Goal: Transaction & Acquisition: Purchase product/service

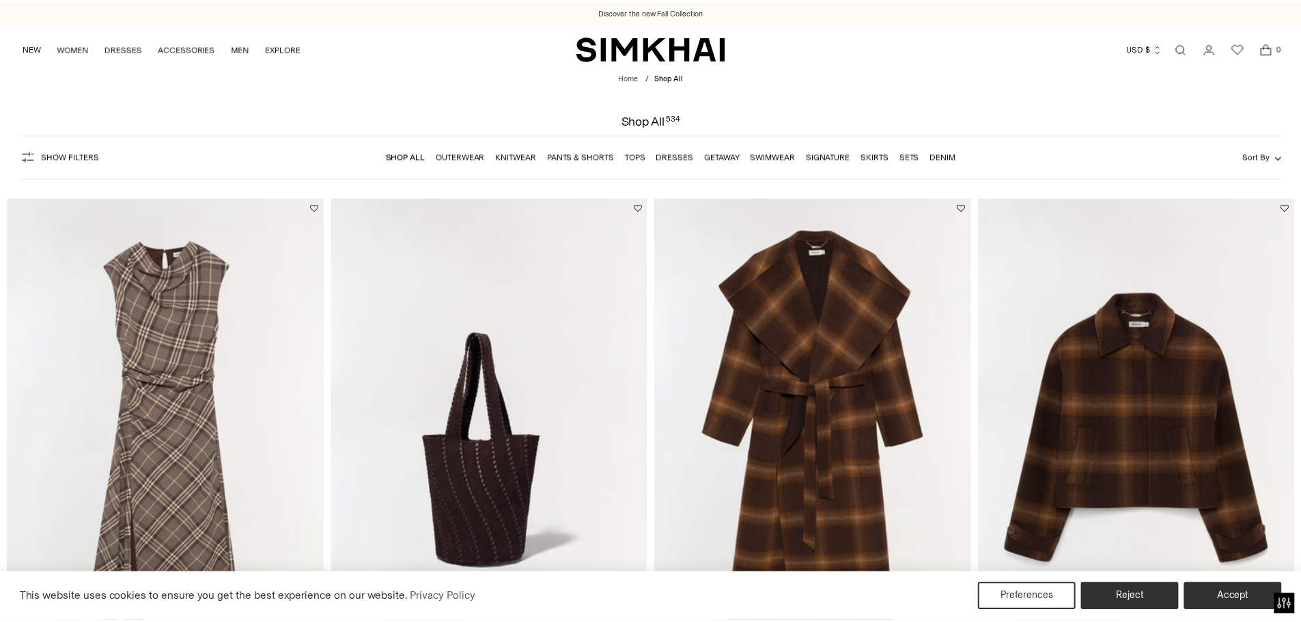
scroll to position [273, 0]
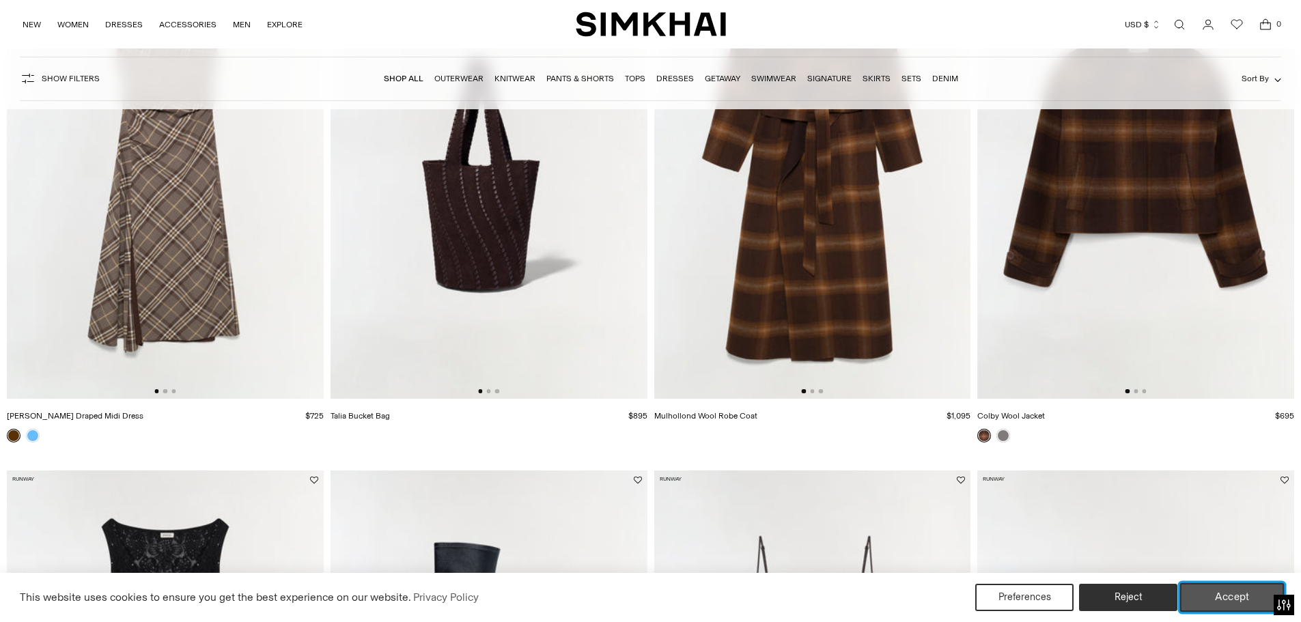
click at [1198, 592] on button "Accept" at bounding box center [1232, 597] width 105 height 29
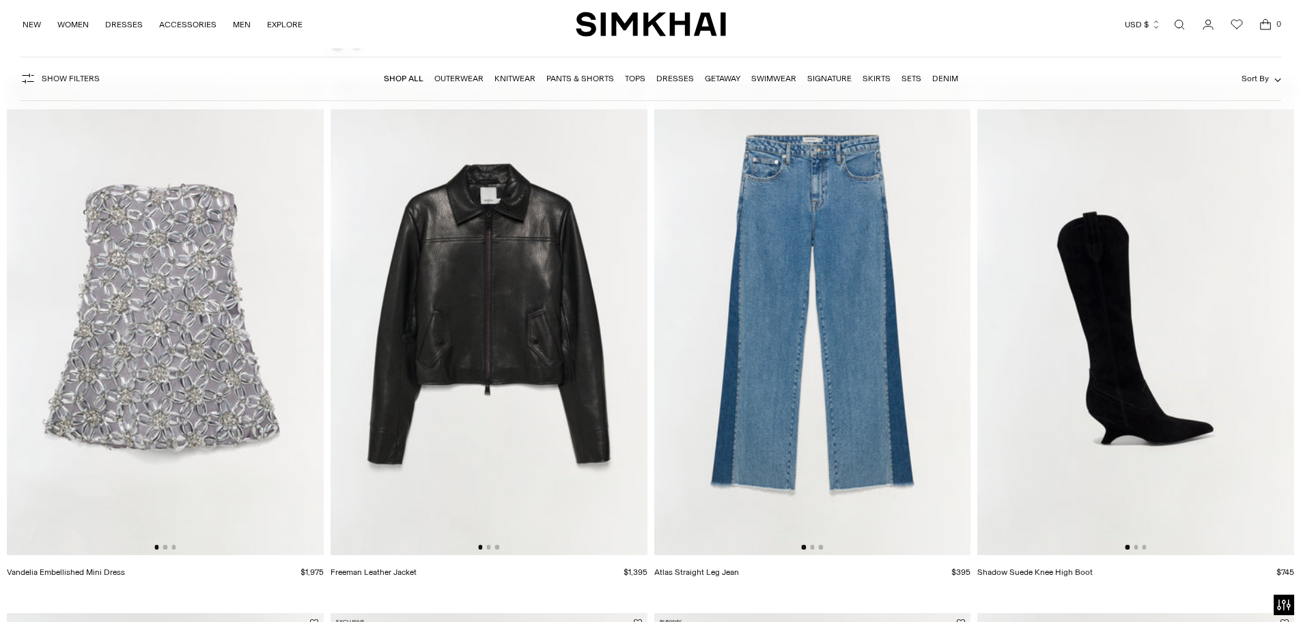
scroll to position [1230, 0]
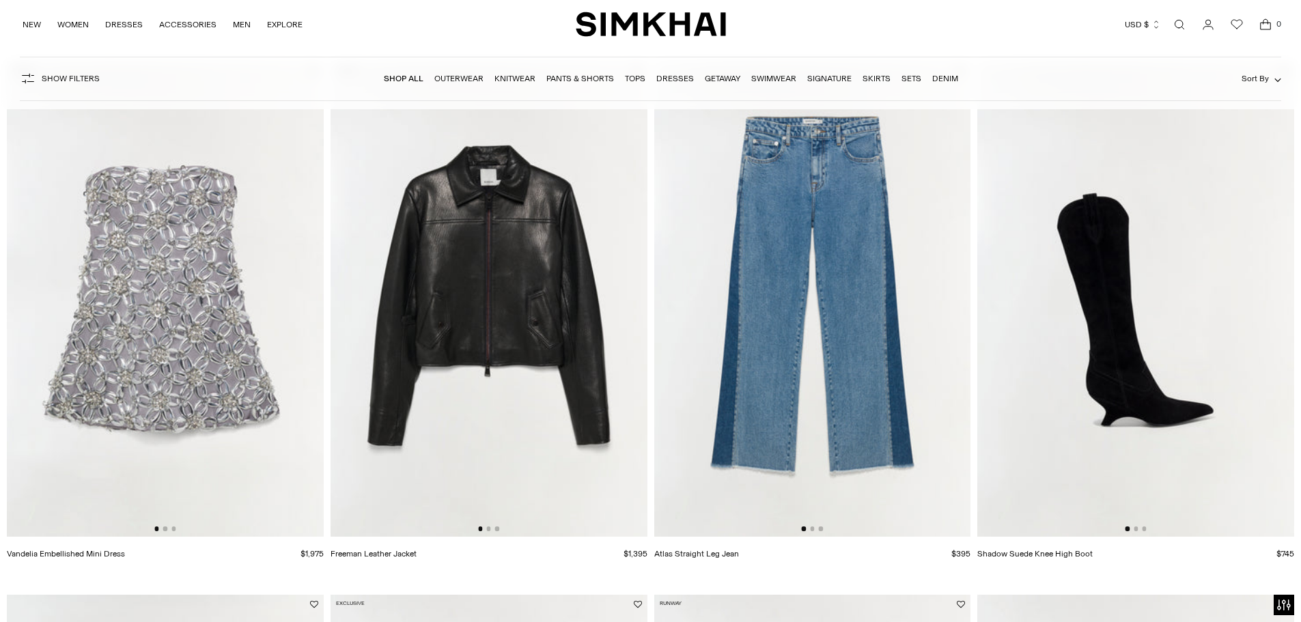
click at [165, 531] on img at bounding box center [165, 298] width 317 height 475
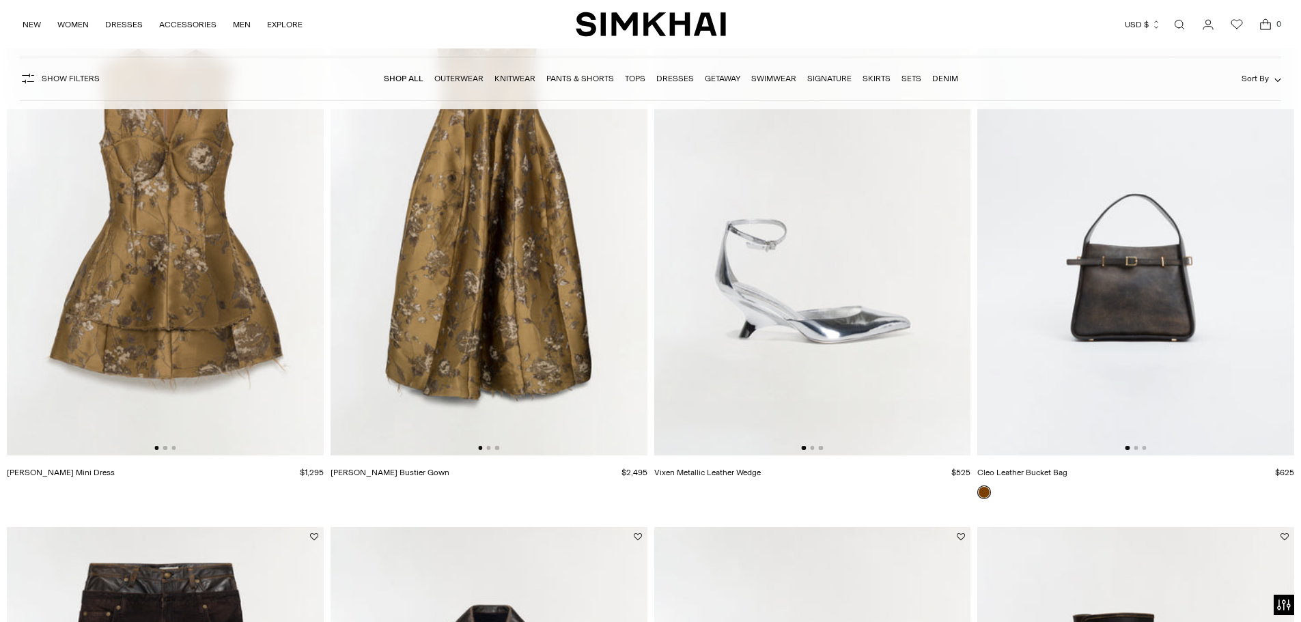
scroll to position [2596, 0]
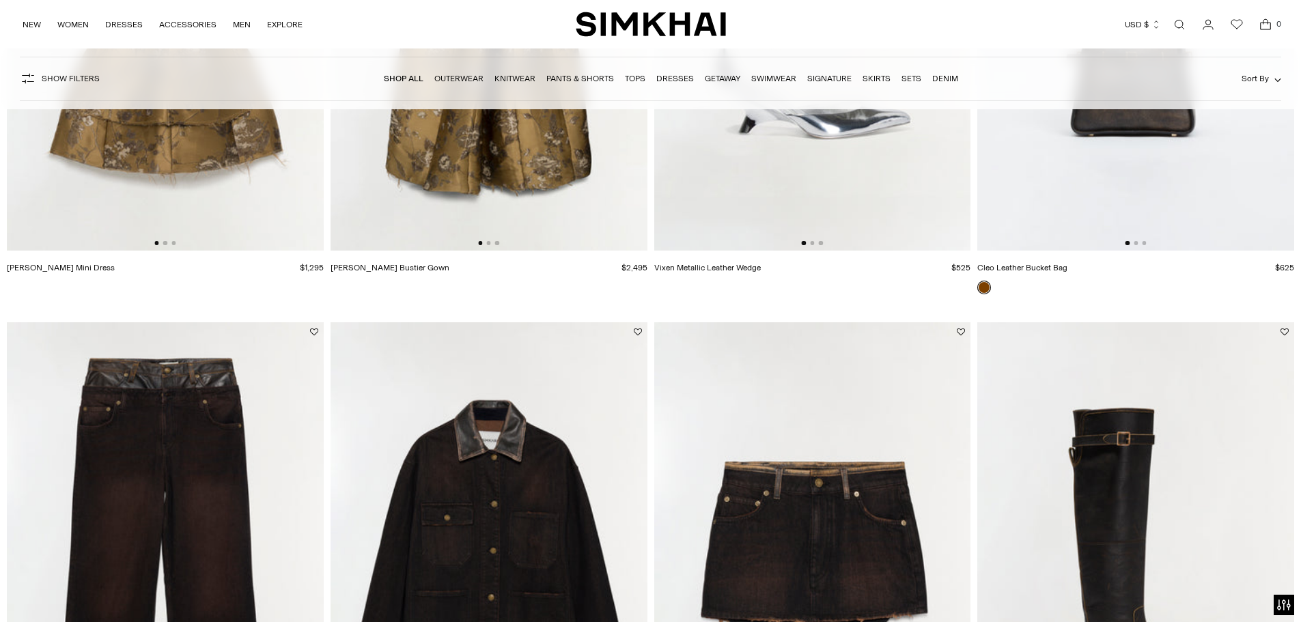
drag, startPoint x: 637, startPoint y: 426, endPoint x: 1261, endPoint y: 307, distance: 634.9
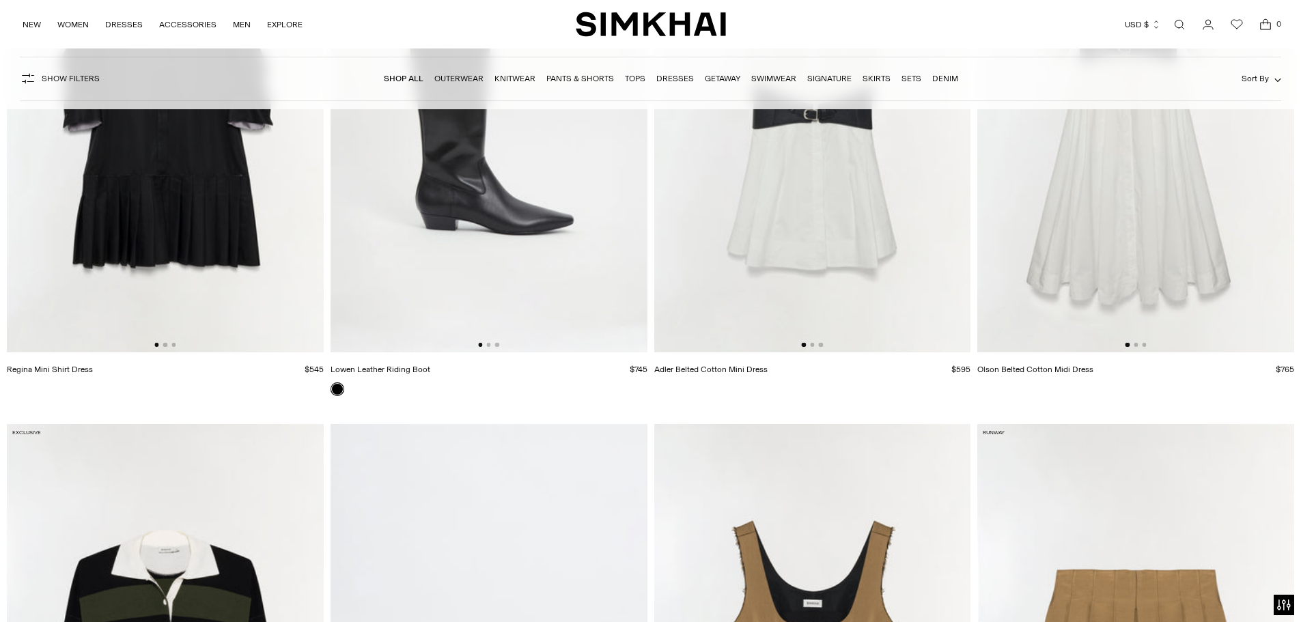
scroll to position [12228, 0]
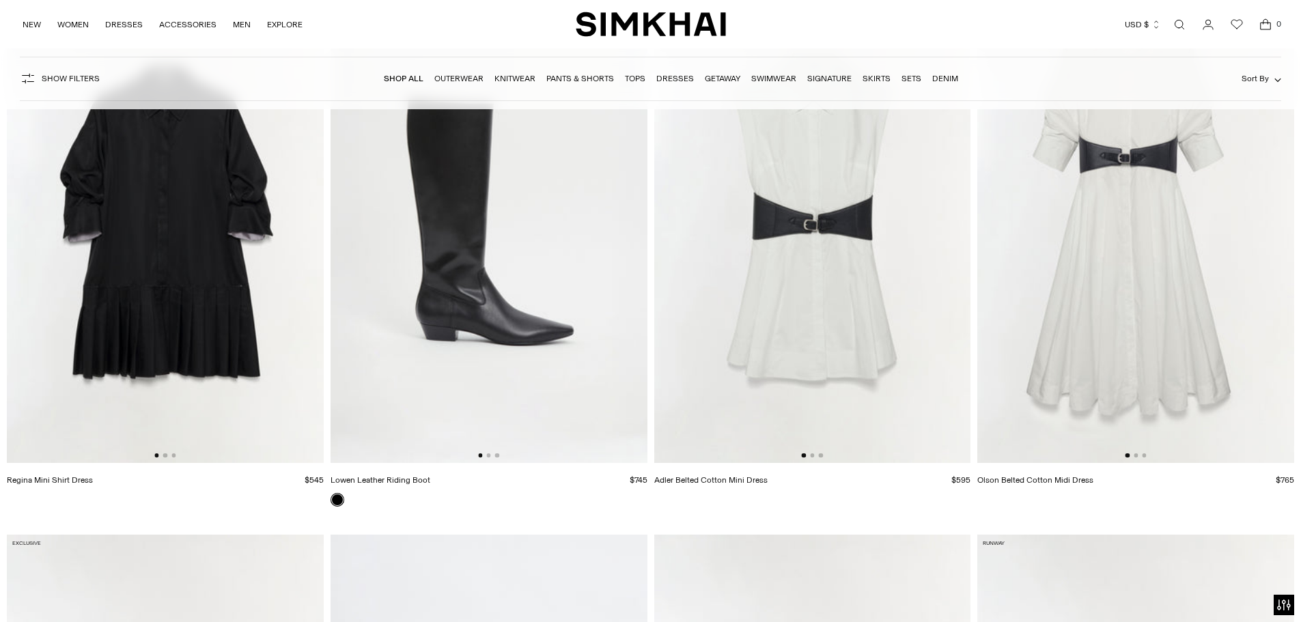
drag, startPoint x: 1195, startPoint y: 390, endPoint x: 891, endPoint y: 534, distance: 336.4
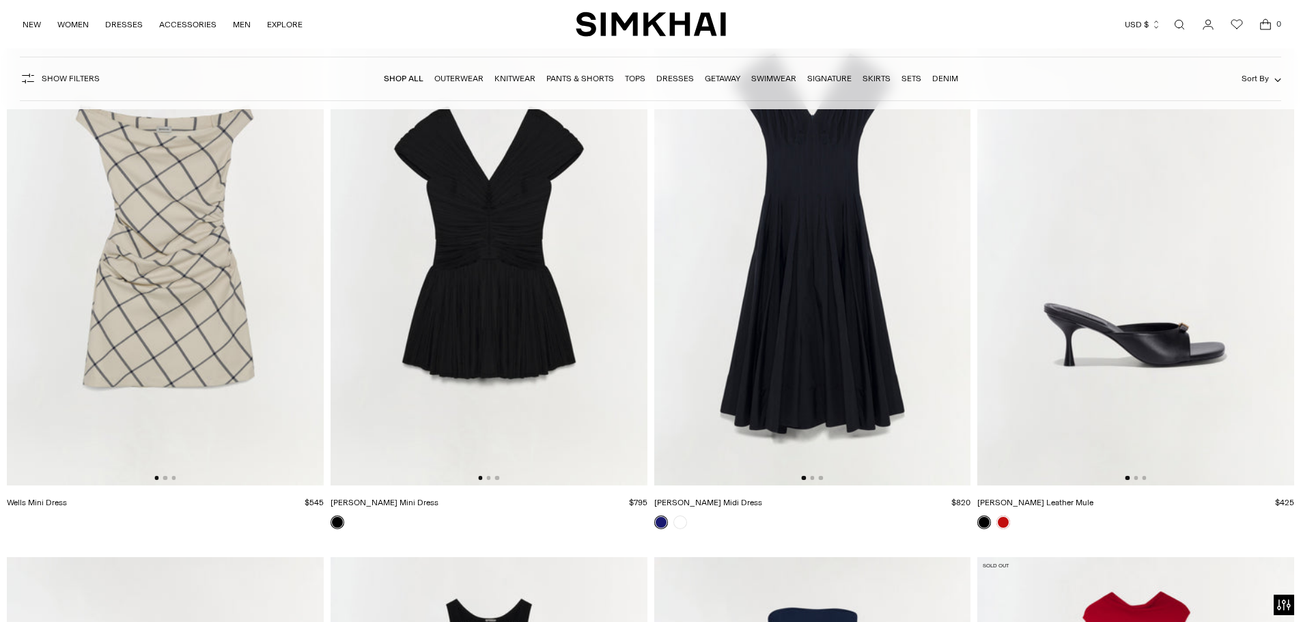
scroll to position [32380, 0]
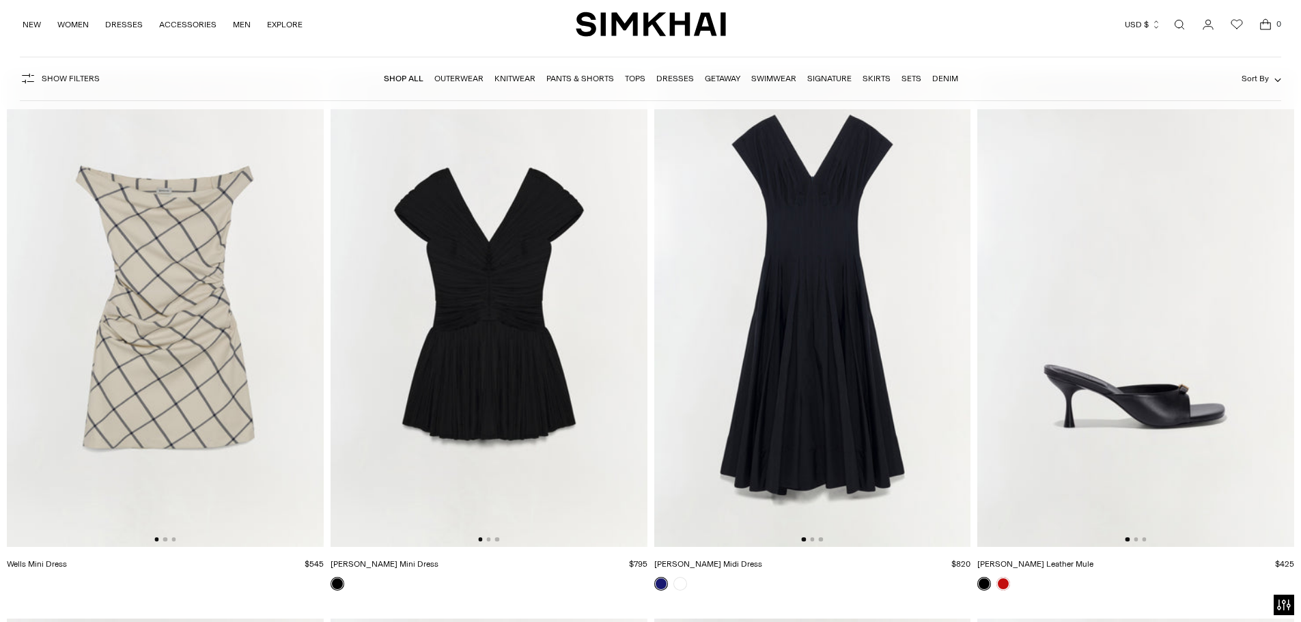
click at [469, 373] on img at bounding box center [489, 309] width 317 height 475
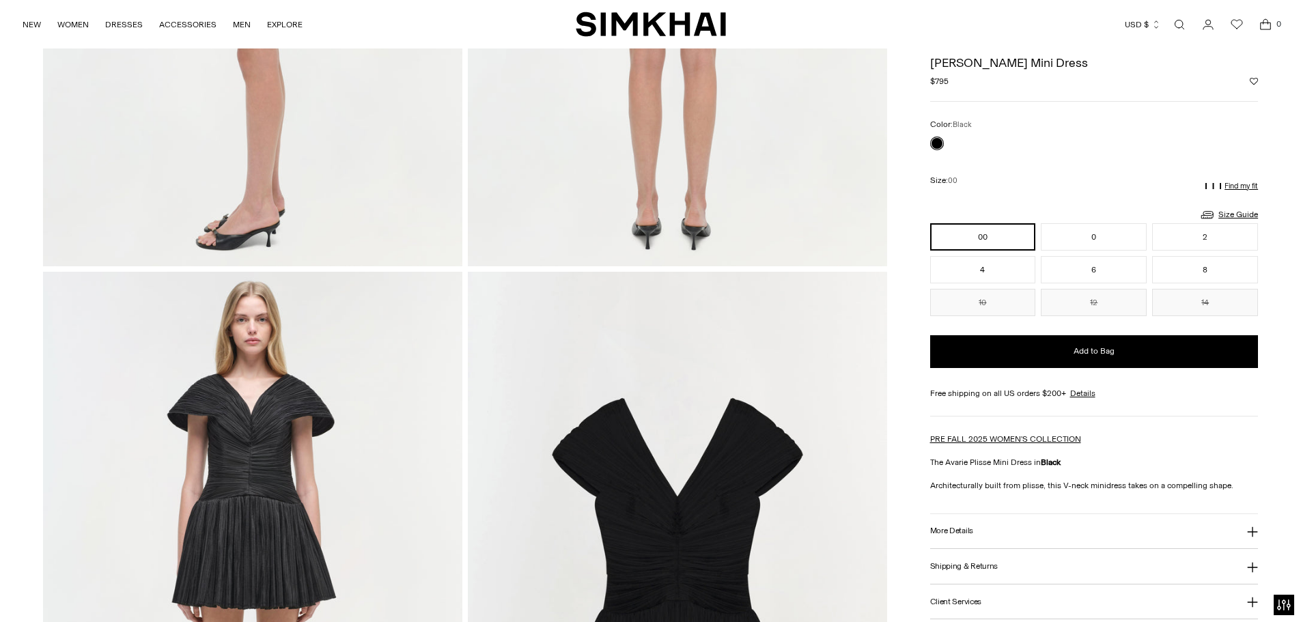
scroll to position [1093, 0]
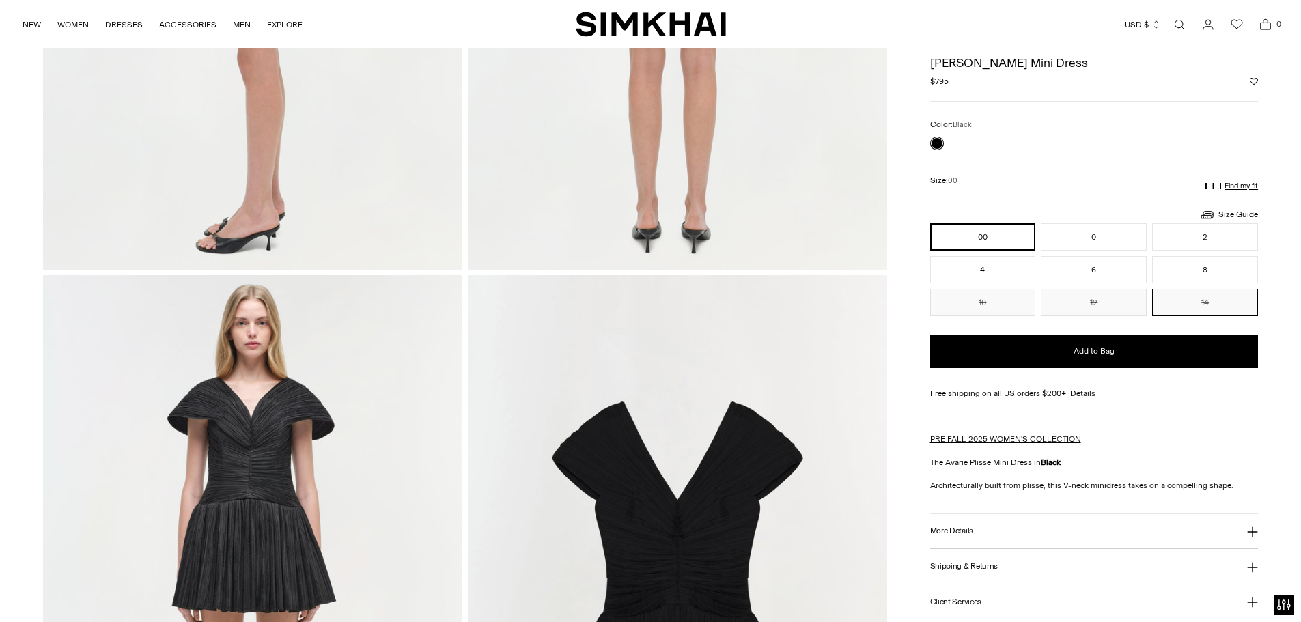
click at [1213, 298] on button "14" at bounding box center [1205, 302] width 106 height 27
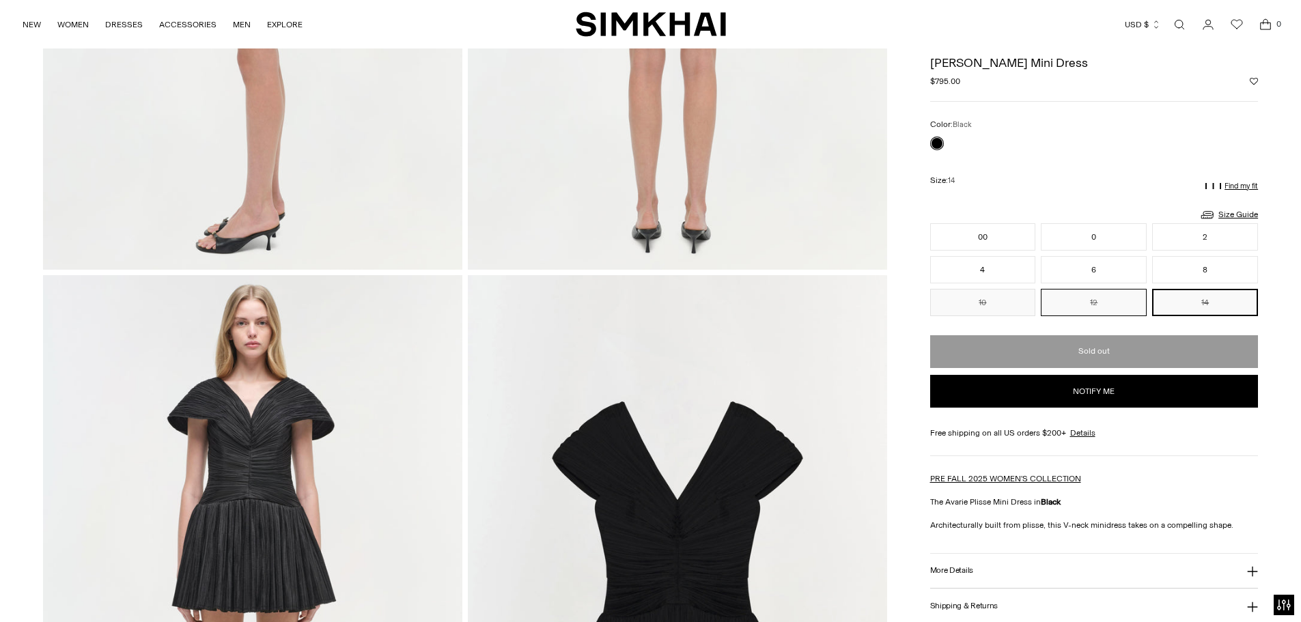
click at [1100, 298] on button "12" at bounding box center [1094, 302] width 106 height 27
click at [1206, 301] on button "14" at bounding box center [1205, 302] width 106 height 27
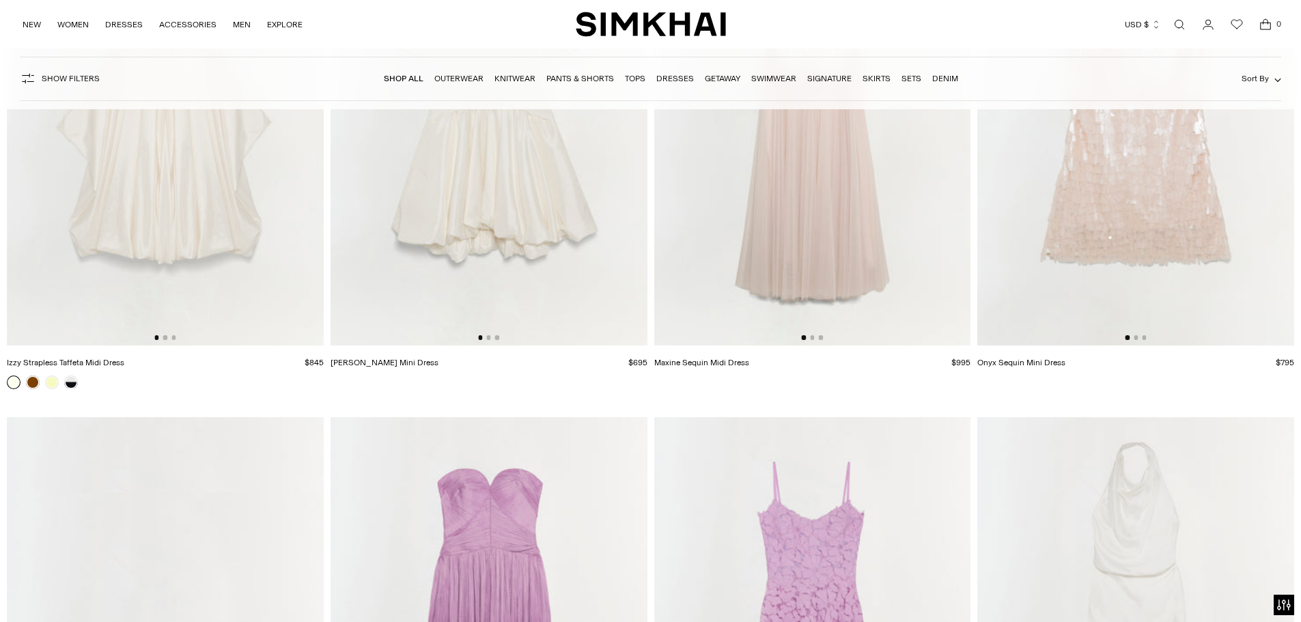
scroll to position [36684, 0]
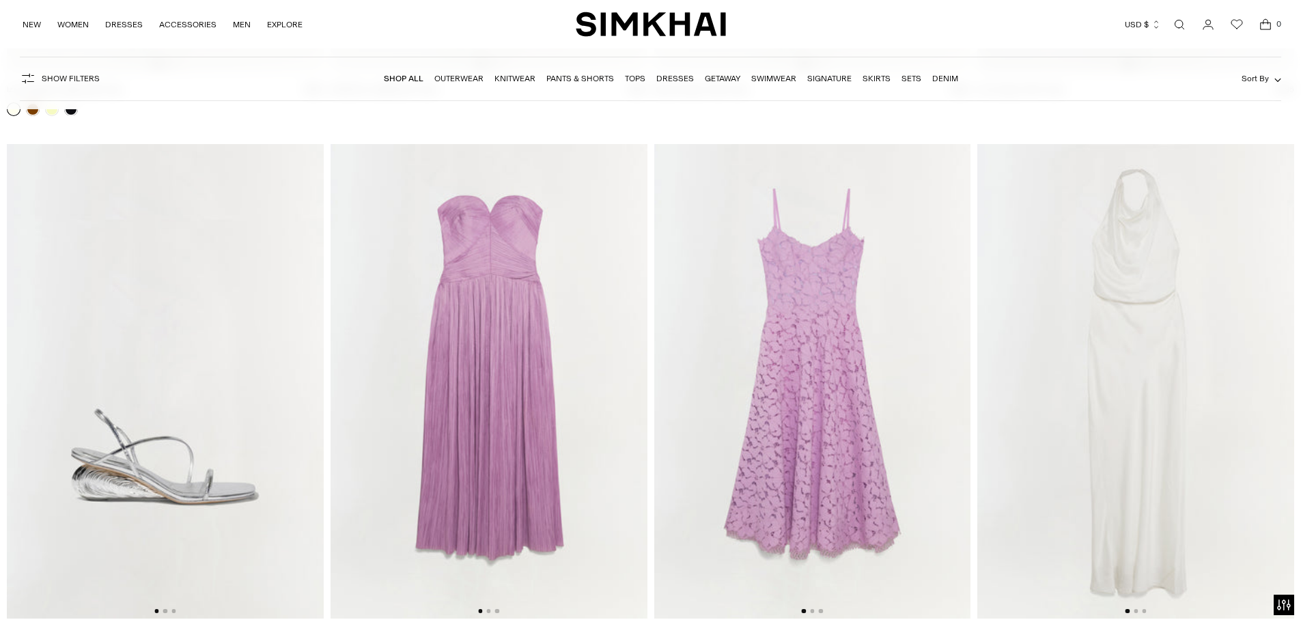
click at [500, 581] on img at bounding box center [489, 381] width 317 height 475
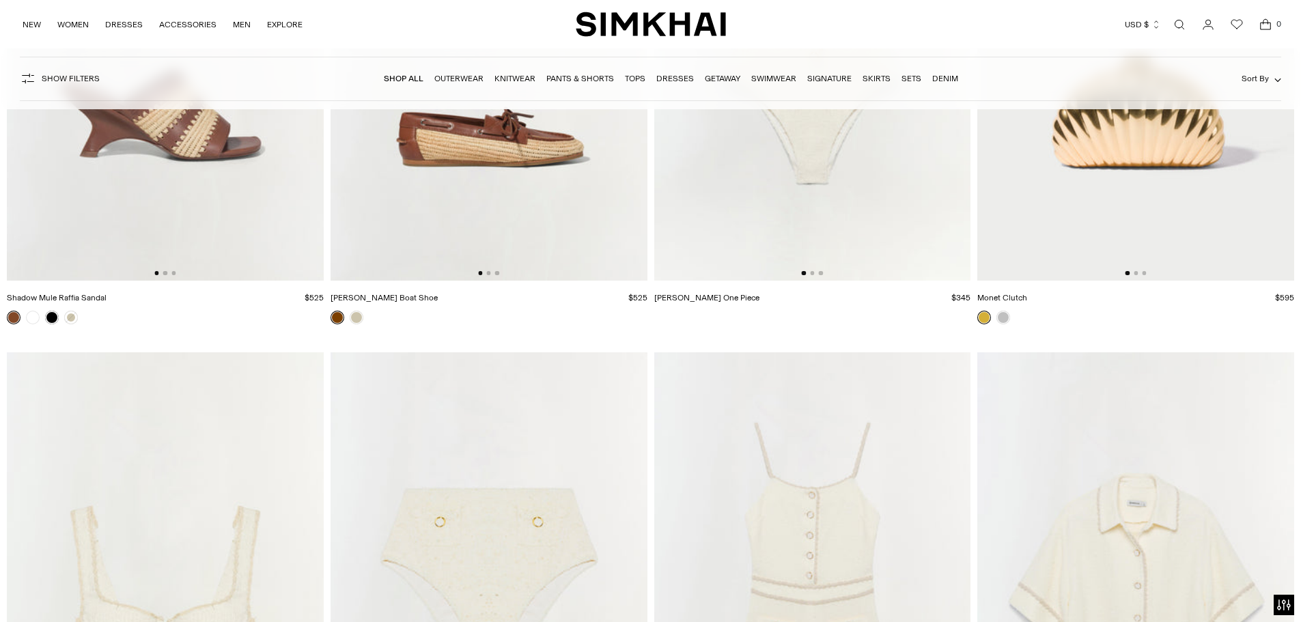
scroll to position [44609, 0]
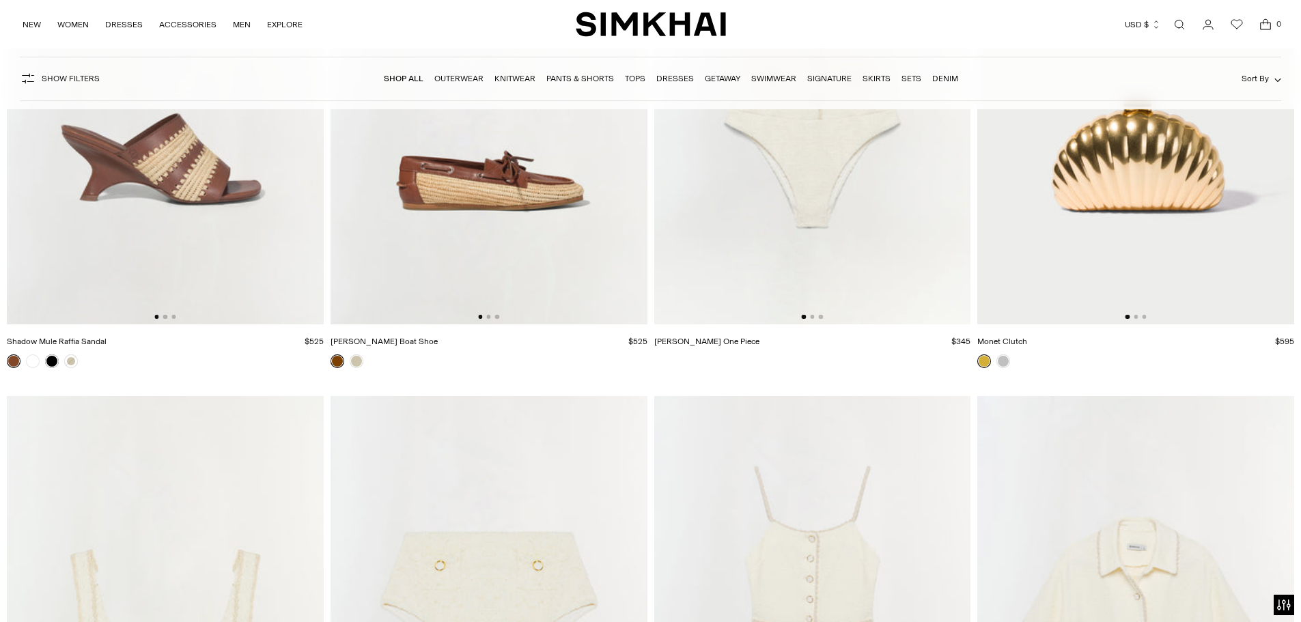
click at [1135, 320] on product-media-slider at bounding box center [1136, 86] width 317 height 475
click at [1136, 318] on button "Go to slide 2" at bounding box center [1136, 317] width 4 height 4
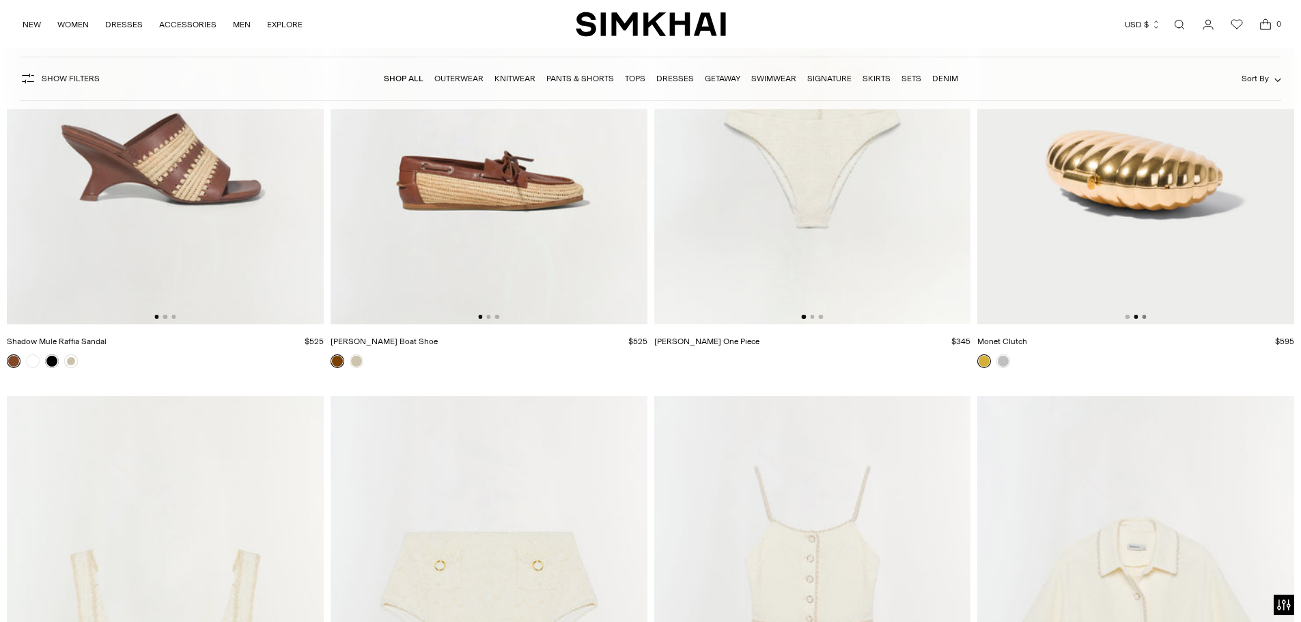
click at [1146, 318] on button "Go to slide 3" at bounding box center [1144, 317] width 4 height 4
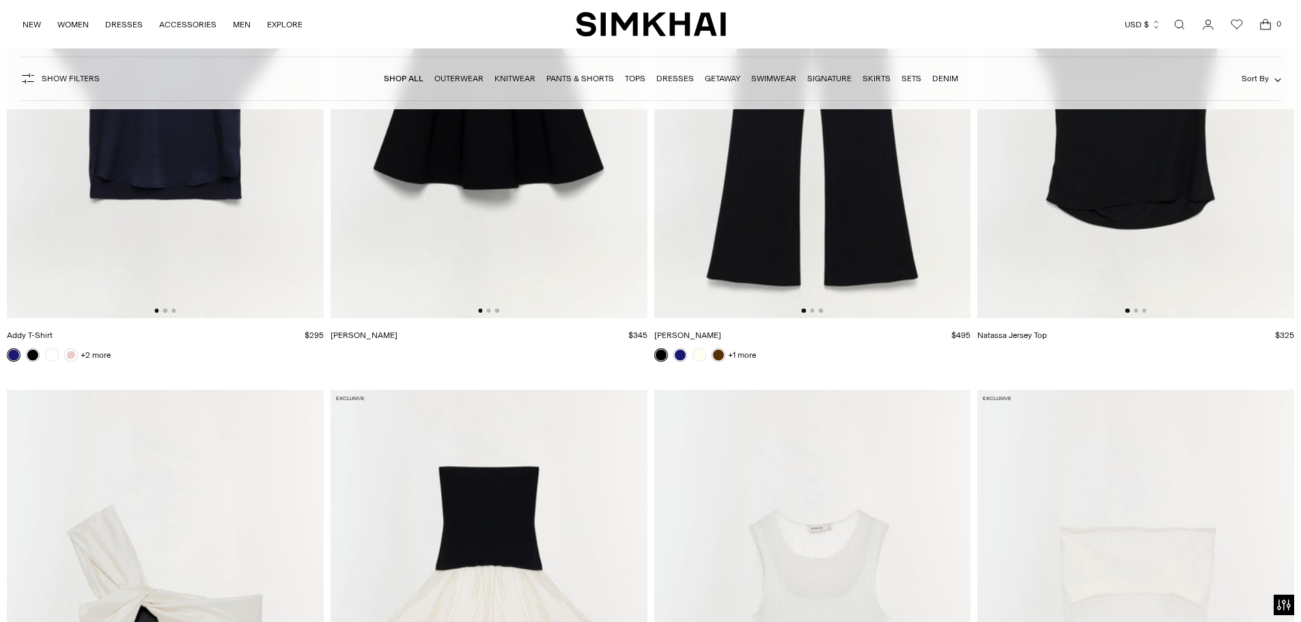
scroll to position [49117, 0]
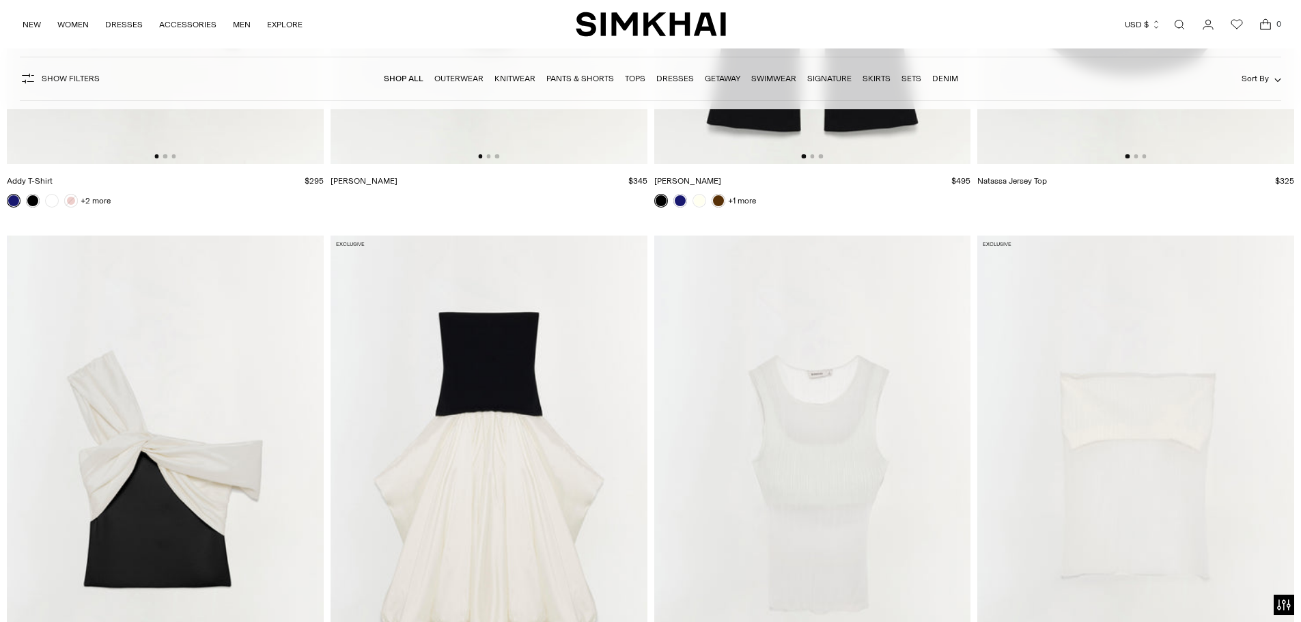
drag, startPoint x: 644, startPoint y: 487, endPoint x: 1196, endPoint y: 214, distance: 616.5
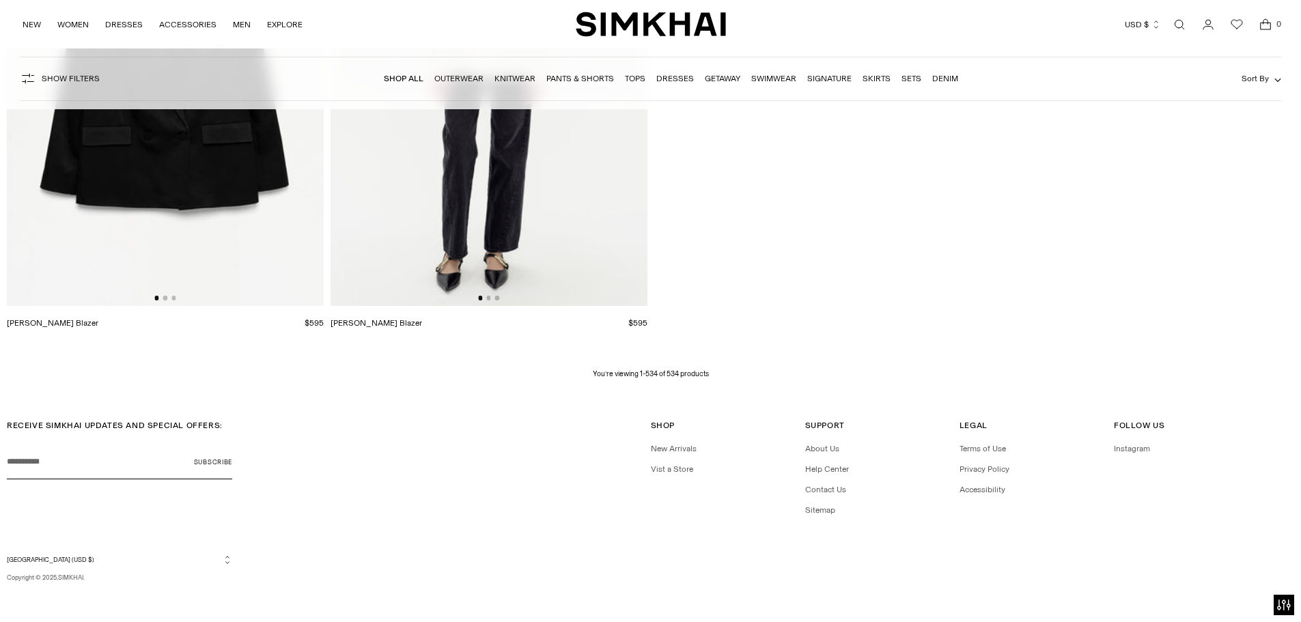
scroll to position [73031, 0]
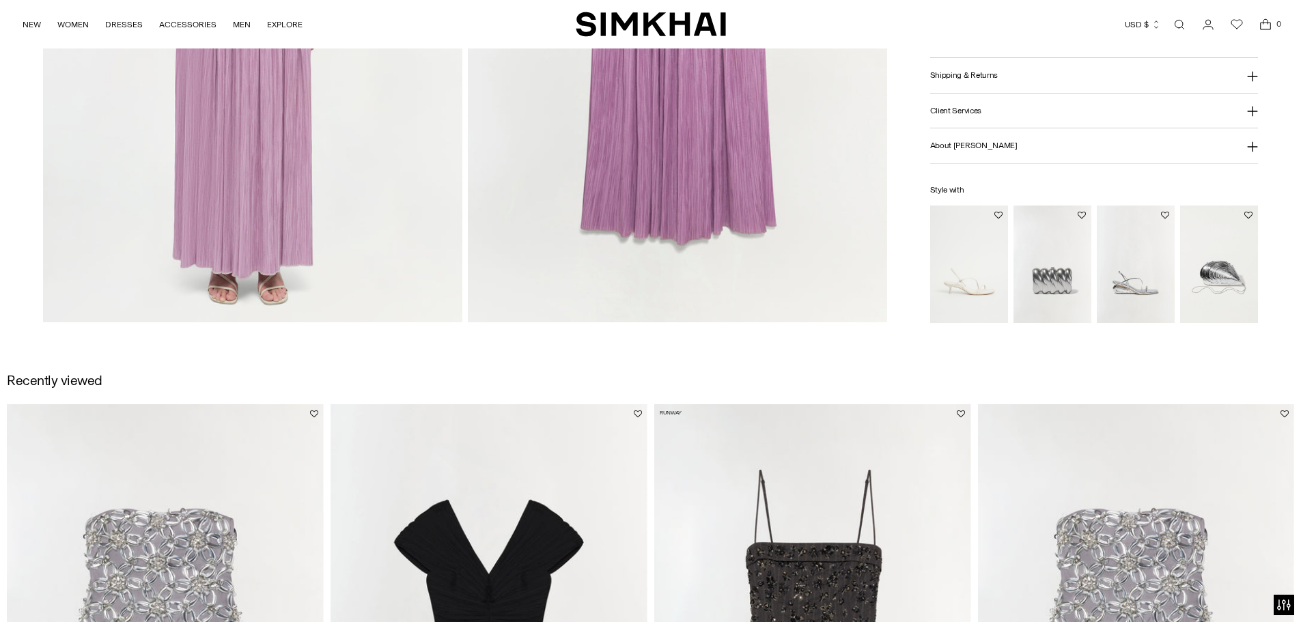
scroll to position [1708, 0]
